Goal: Information Seeking & Learning: Learn about a topic

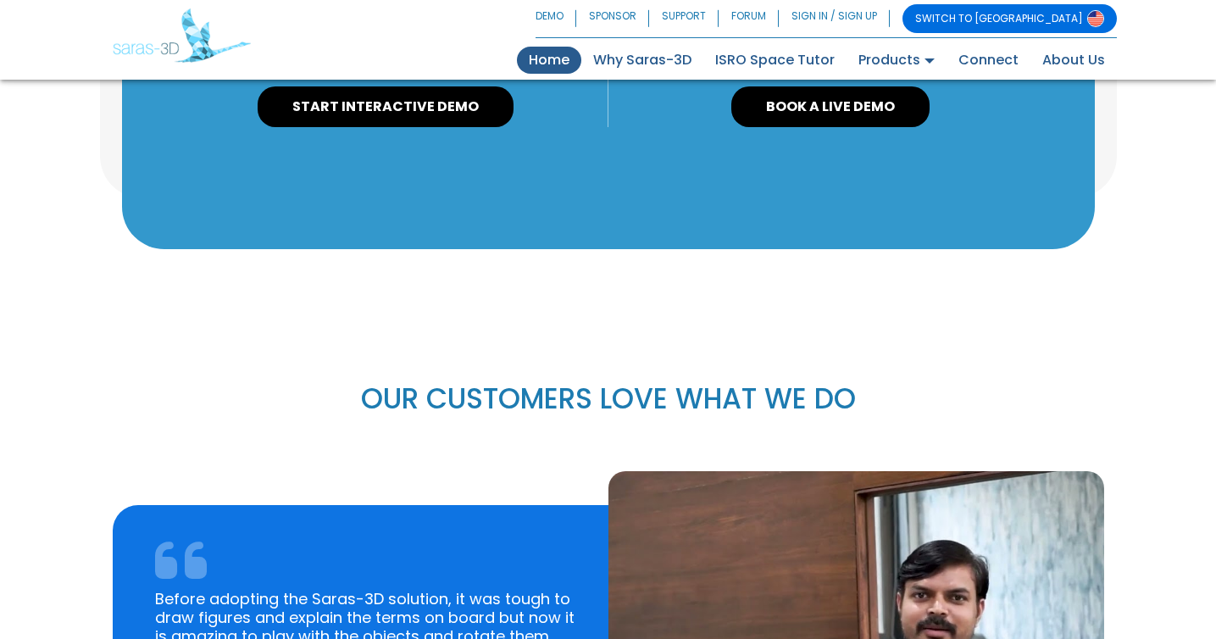
scroll to position [2339, 0]
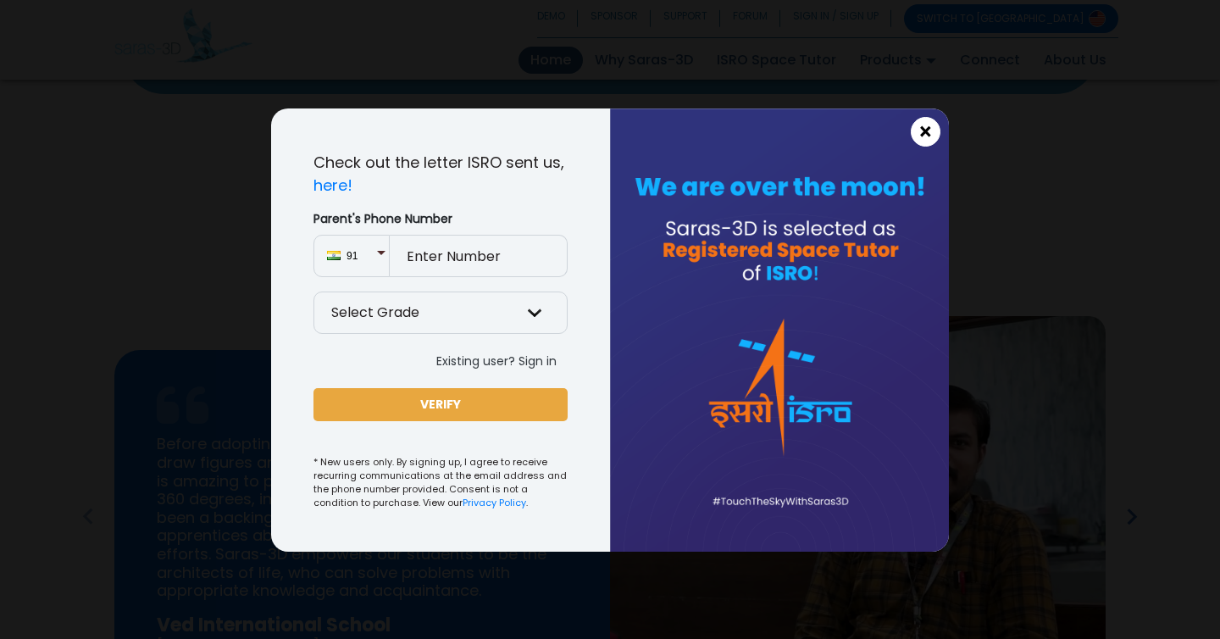
click at [931, 137] on span "×" at bounding box center [926, 132] width 14 height 22
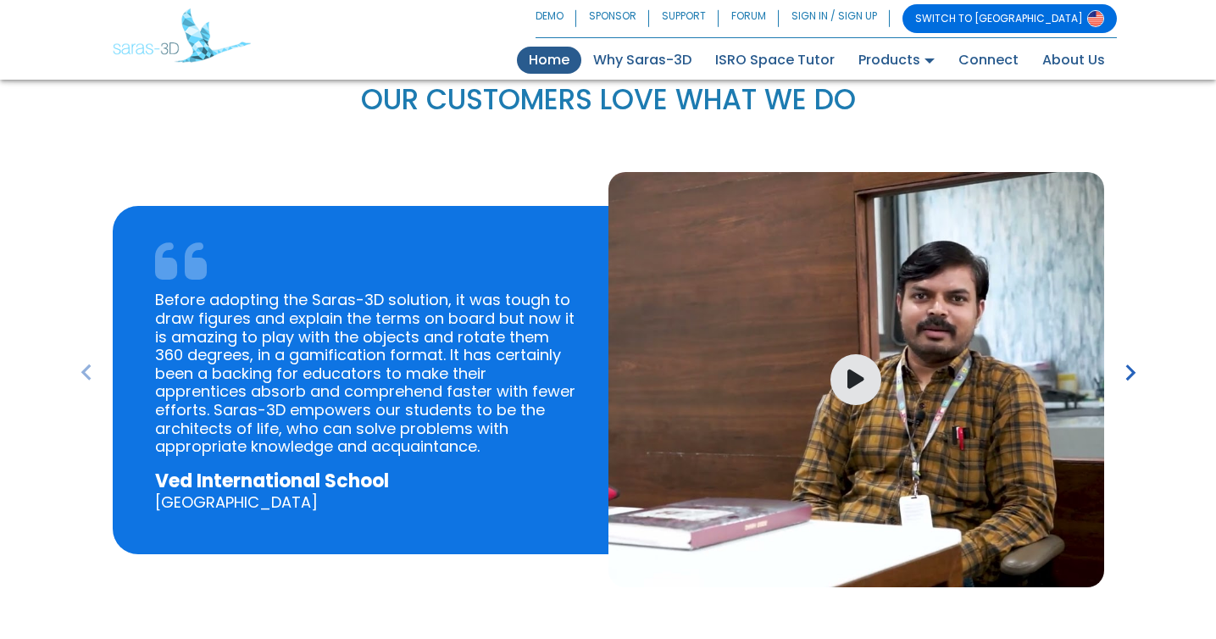
scroll to position [2477, 0]
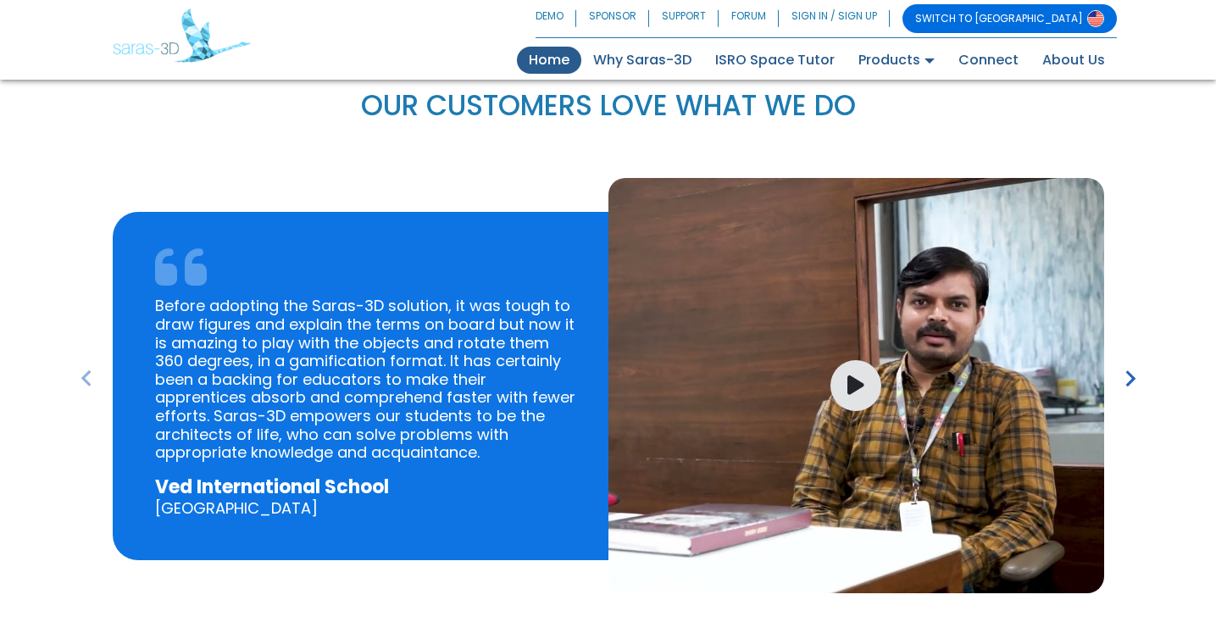
click at [1121, 363] on icon "keyboard_arrow_right" at bounding box center [1131, 379] width 32 height 32
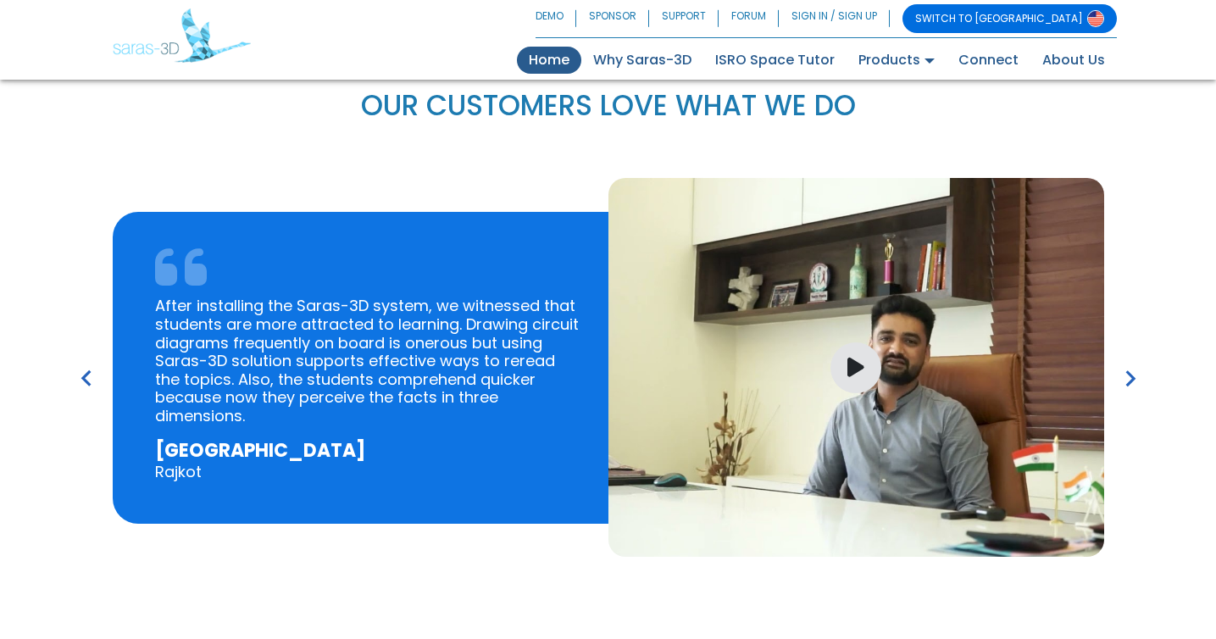
click at [1121, 363] on icon "keyboard_arrow_right" at bounding box center [1131, 379] width 32 height 32
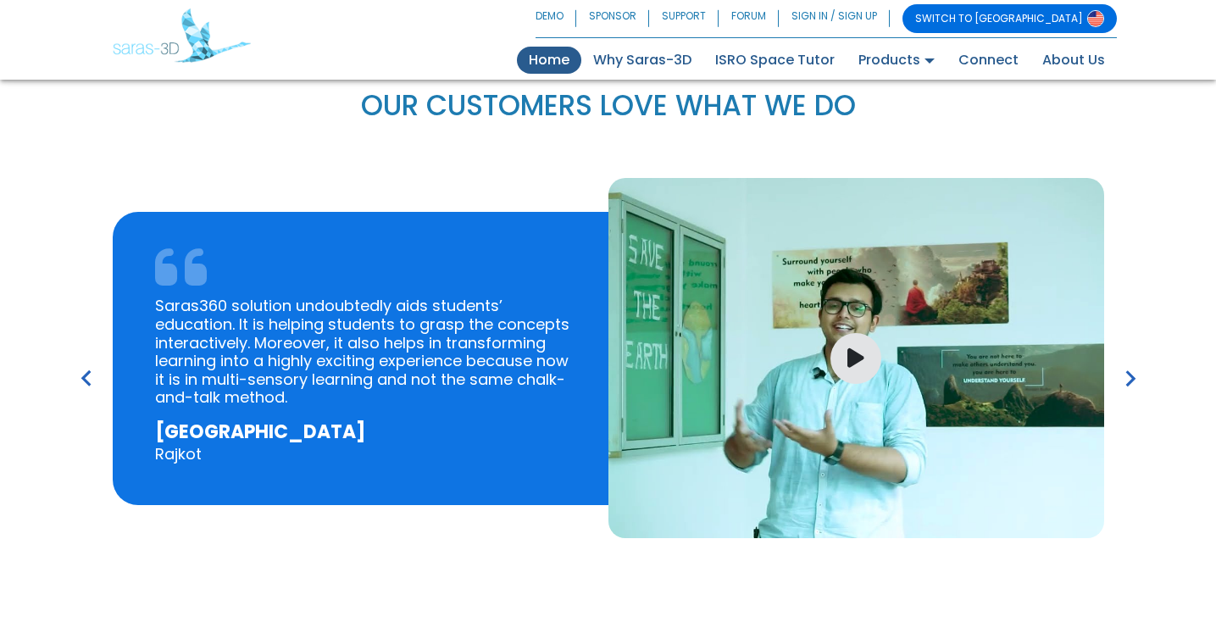
click at [1121, 363] on icon "keyboard_arrow_right" at bounding box center [1131, 379] width 32 height 32
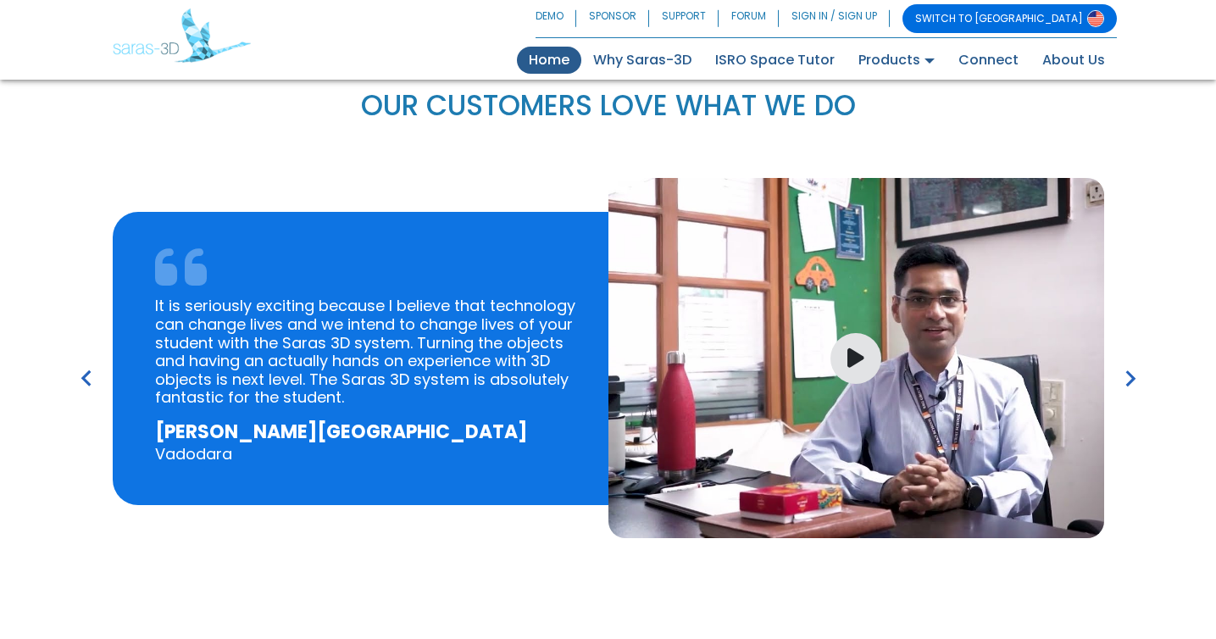
click at [1121, 363] on icon "keyboard_arrow_right" at bounding box center [1131, 379] width 32 height 32
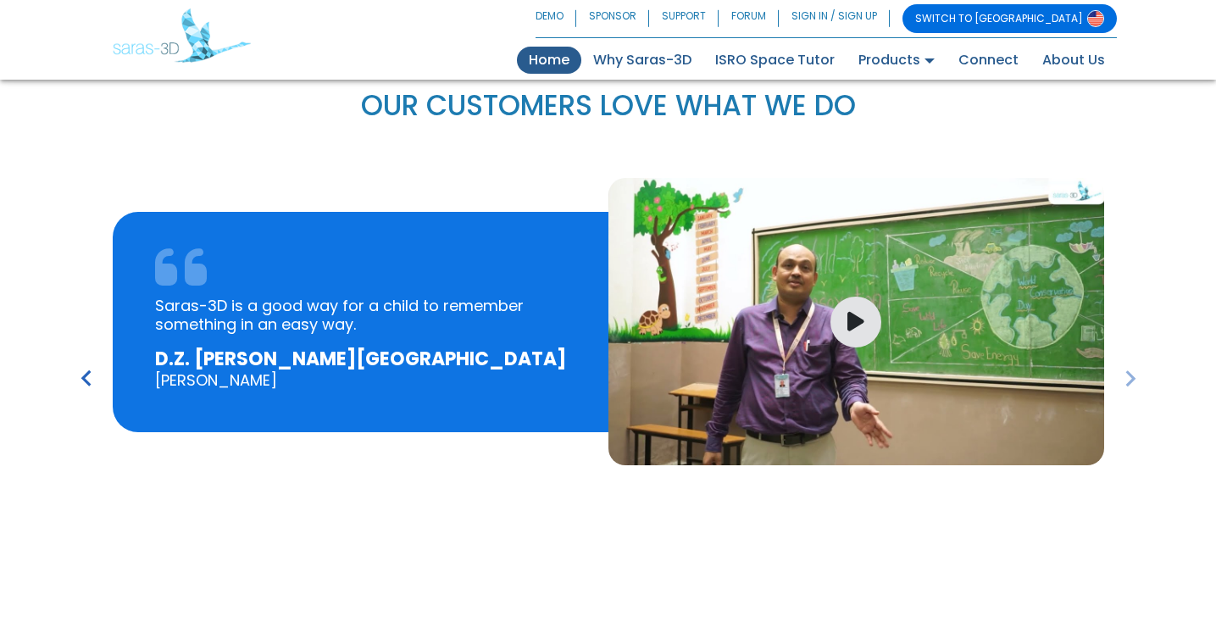
click at [1121, 363] on icon "keyboard_arrow_right" at bounding box center [1131, 379] width 32 height 32
click at [1127, 363] on icon "keyboard_arrow_right" at bounding box center [1131, 379] width 32 height 32
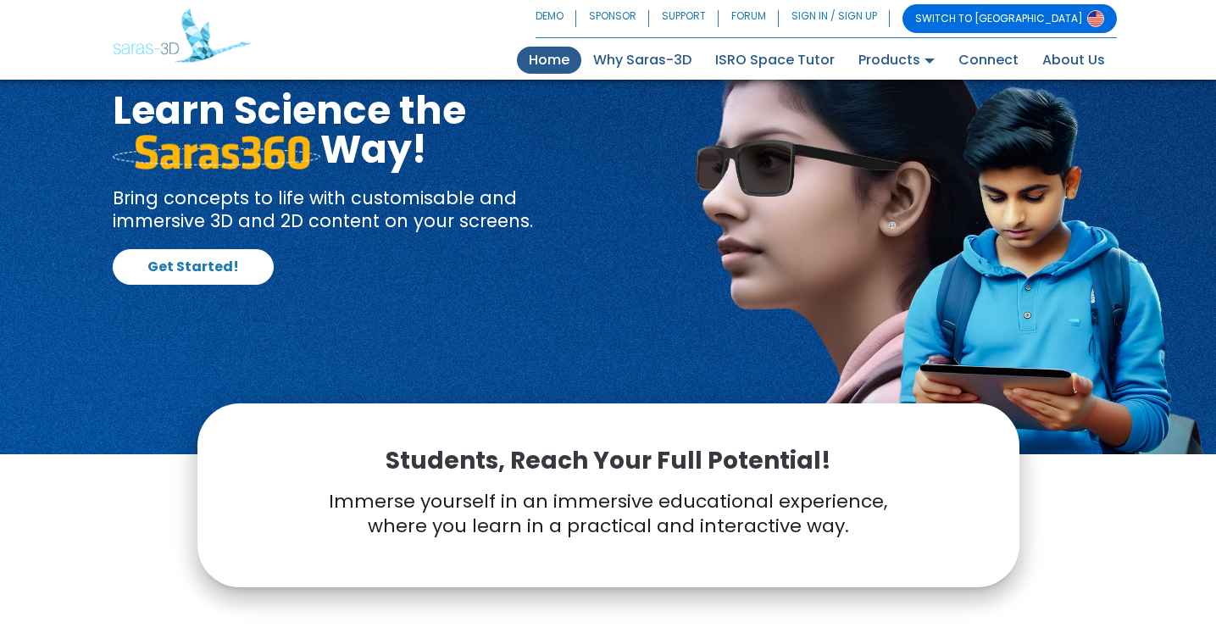
scroll to position [0, 0]
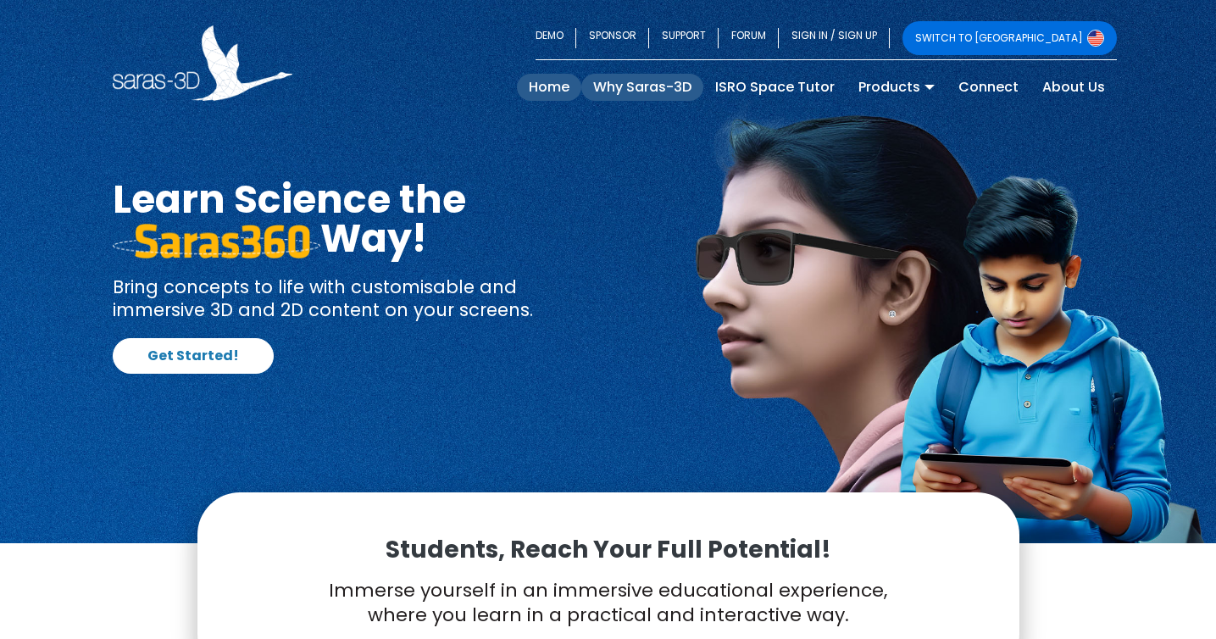
click at [664, 87] on link "Why Saras-3D" at bounding box center [642, 87] width 122 height 27
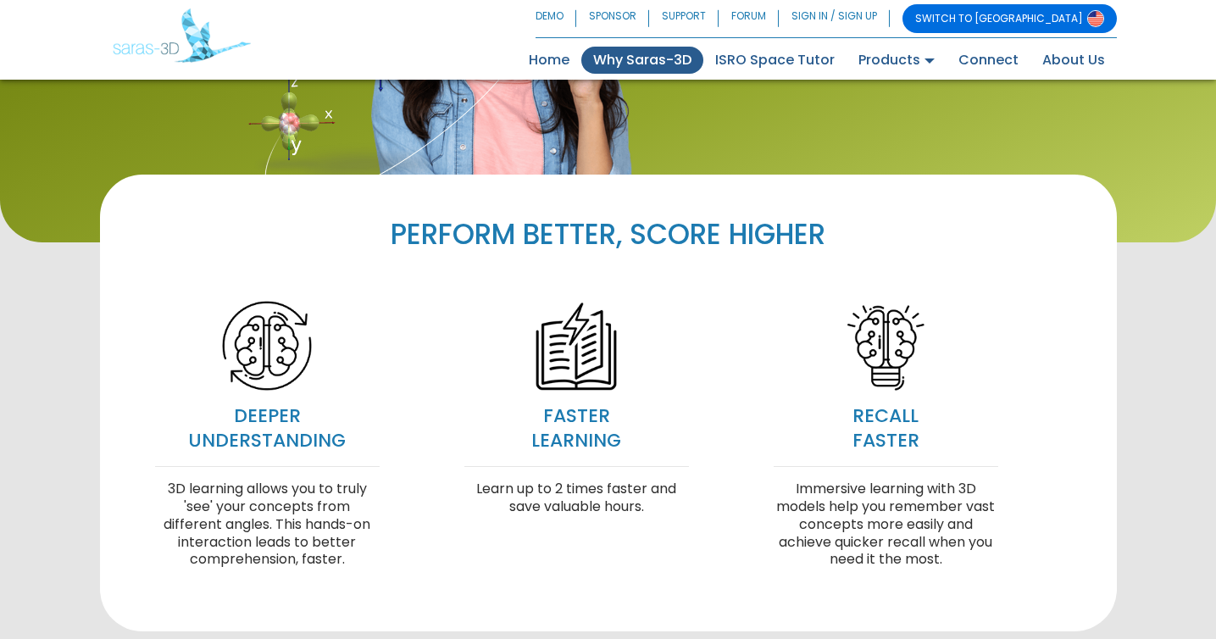
scroll to position [225, 0]
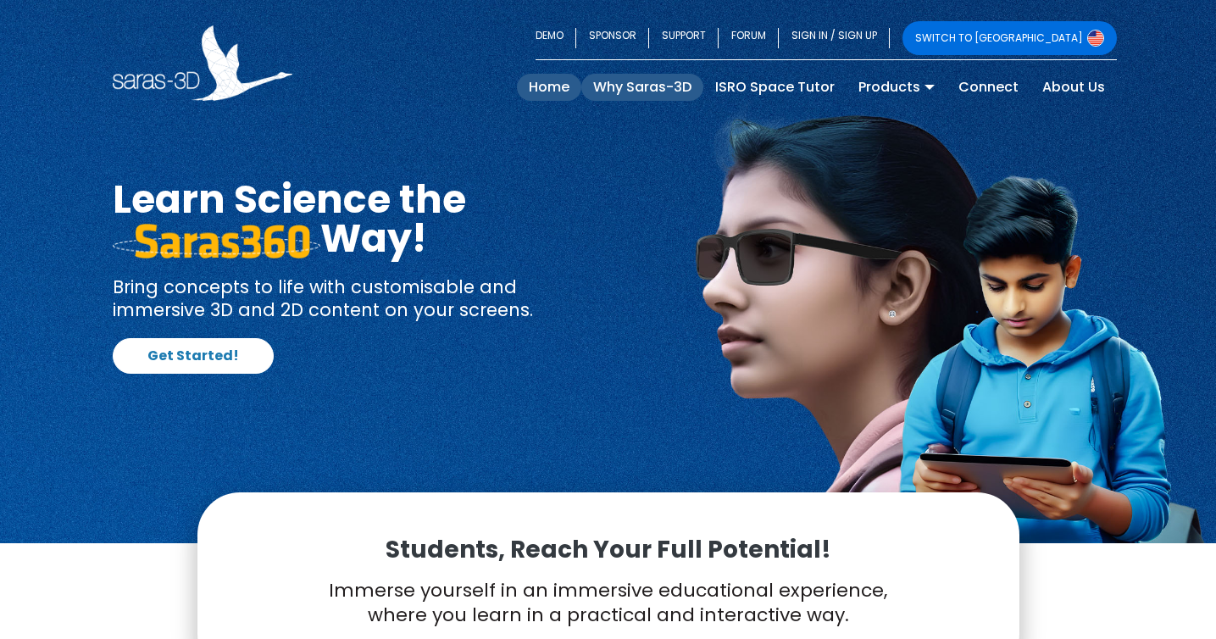
click at [670, 92] on link "Why Saras-3D" at bounding box center [642, 87] width 122 height 27
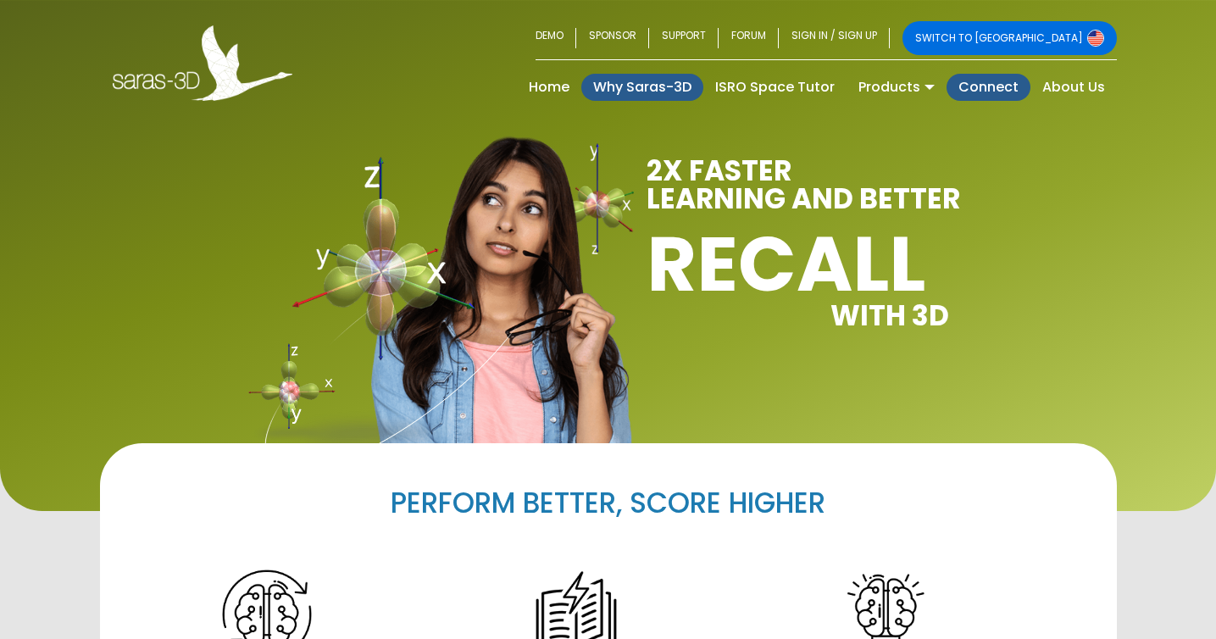
click at [991, 86] on link "Connect" at bounding box center [989, 87] width 84 height 27
